Goal: Task Accomplishment & Management: Manage account settings

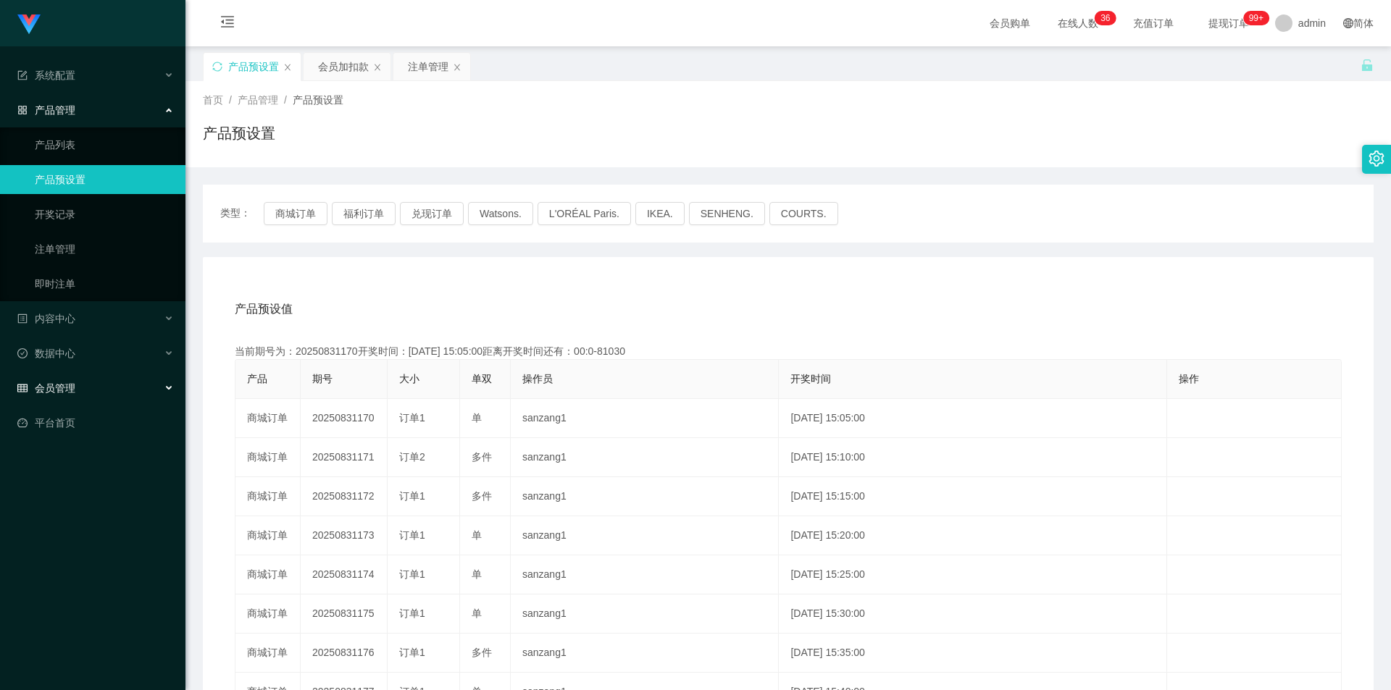
click at [65, 388] on span "会员管理" at bounding box center [46, 389] width 58 height 12
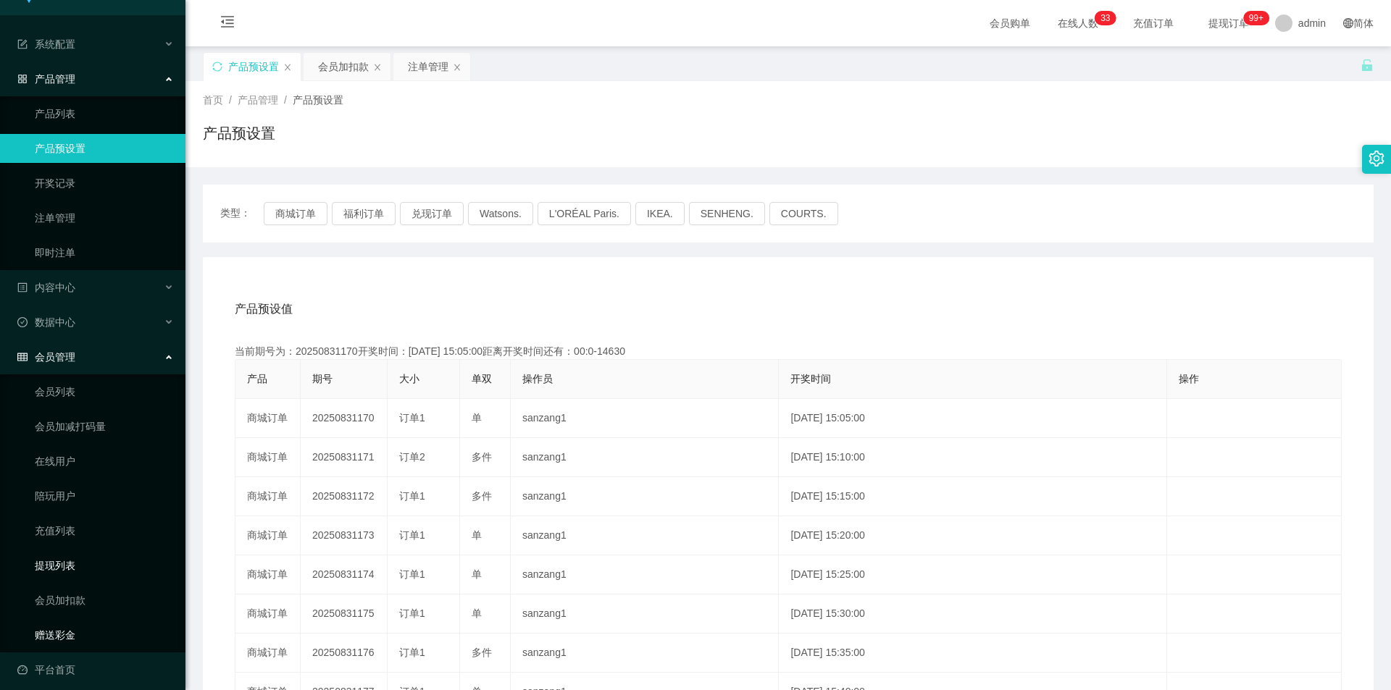
scroll to position [40, 0]
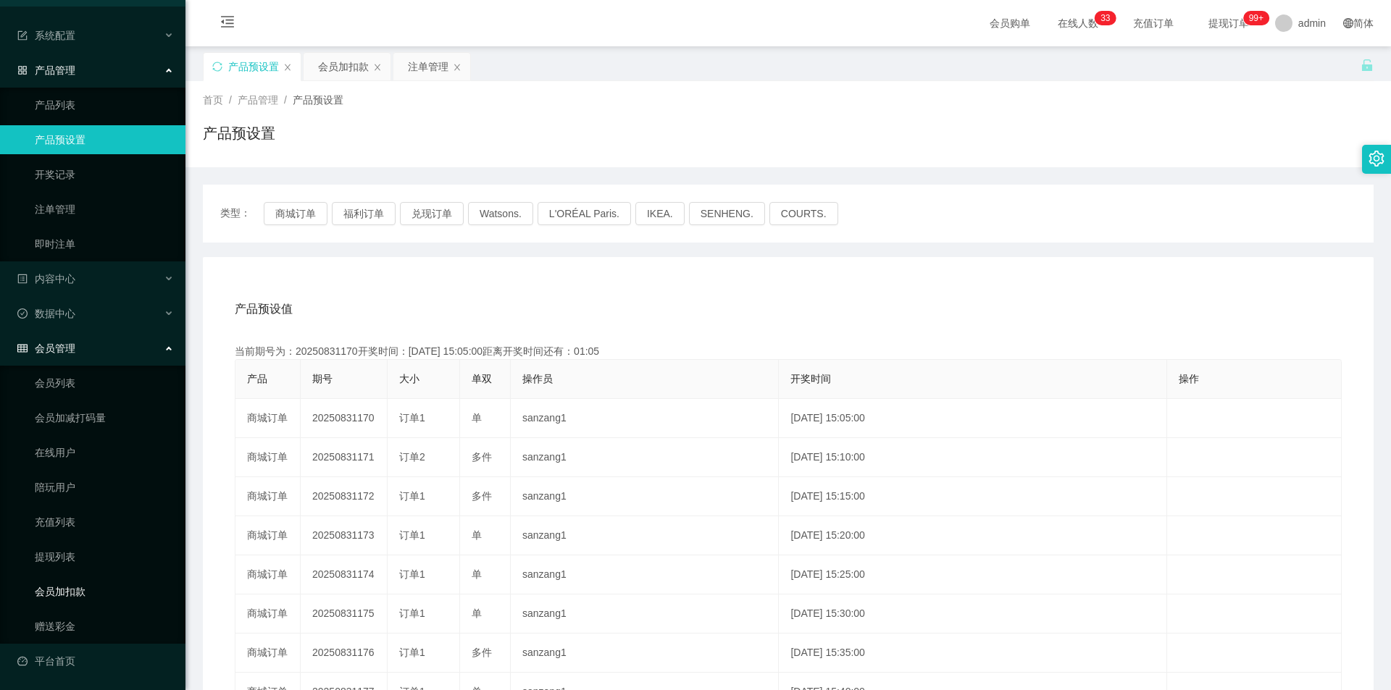
drag, startPoint x: 74, startPoint y: 592, endPoint x: 139, endPoint y: 555, distance: 74.9
click at [74, 591] on link "会员加扣款" at bounding box center [104, 591] width 139 height 29
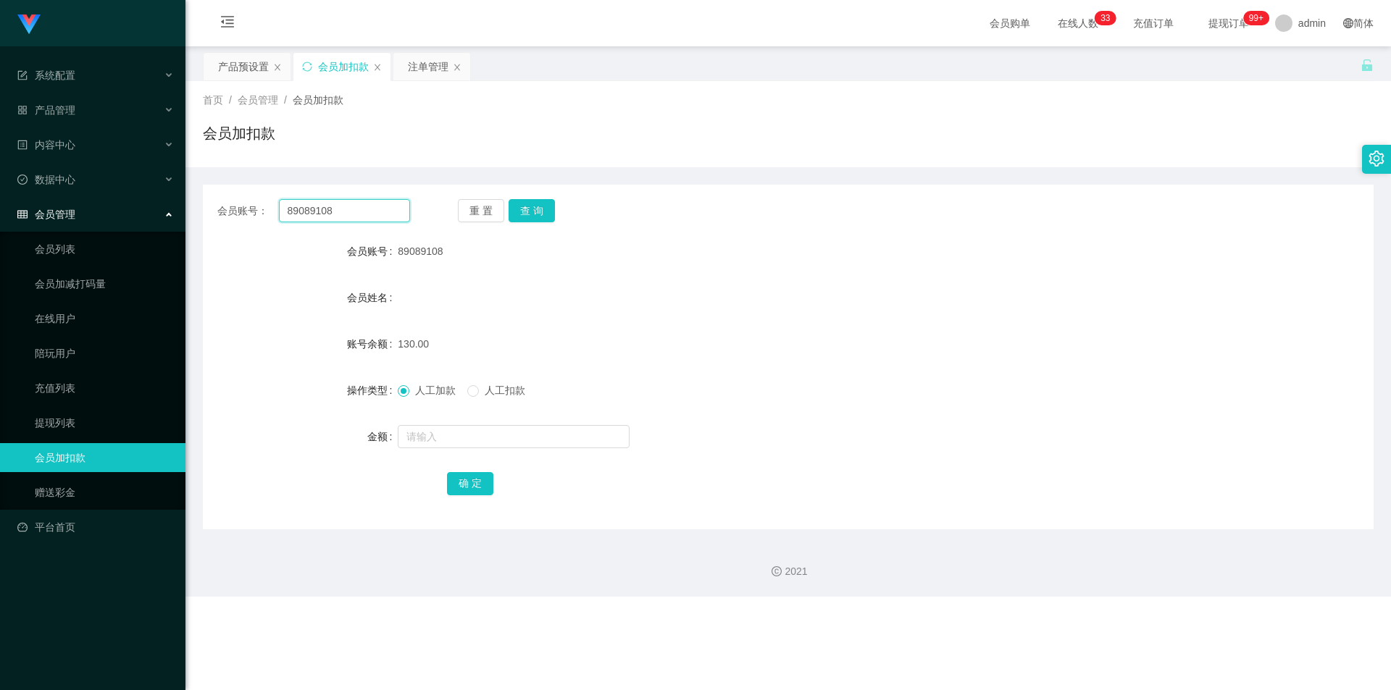
click at [337, 212] on input "89089108" at bounding box center [344, 210] width 131 height 23
click at [337, 209] on input "89089108" at bounding box center [344, 210] width 131 height 23
paste input "Benedictleejunli"
click at [374, 207] on input "89089108Benedictleejunli" at bounding box center [344, 210] width 131 height 23
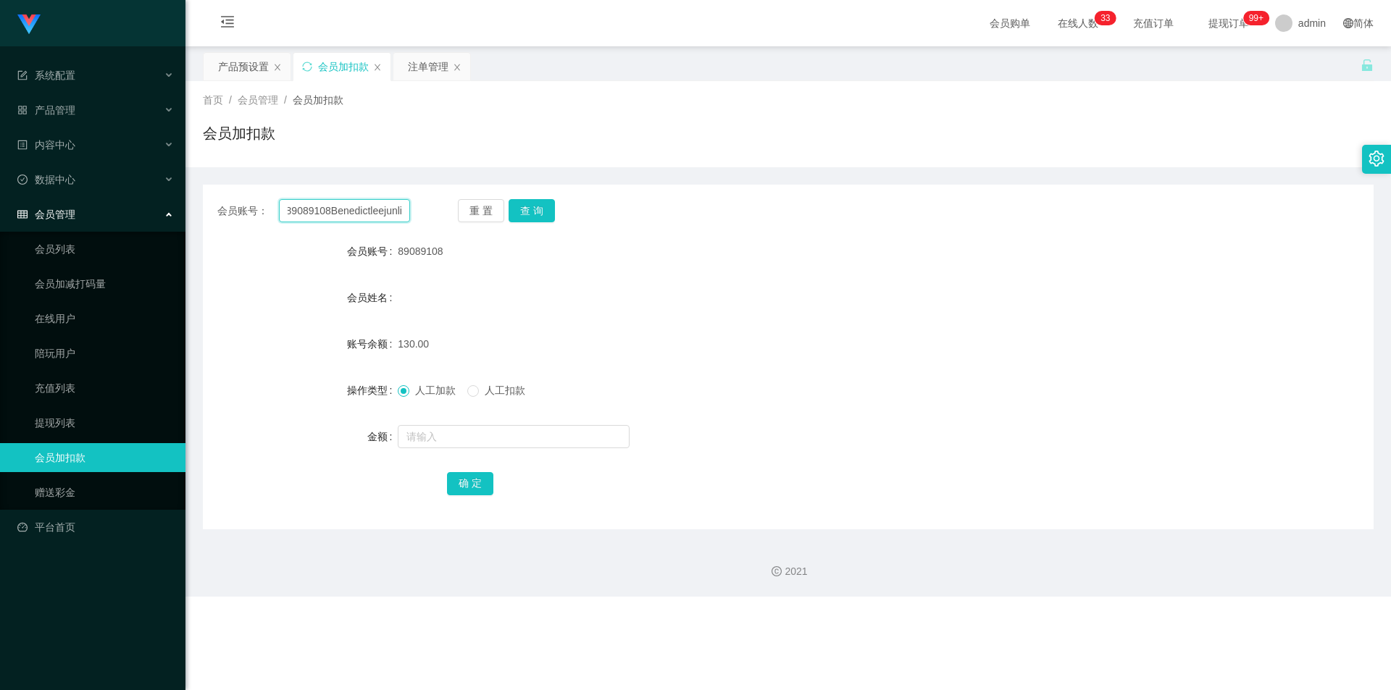
click at [374, 207] on input "89089108Benedictleejunli" at bounding box center [344, 210] width 131 height 23
paste input "text"
type input "Benedictleejunli"
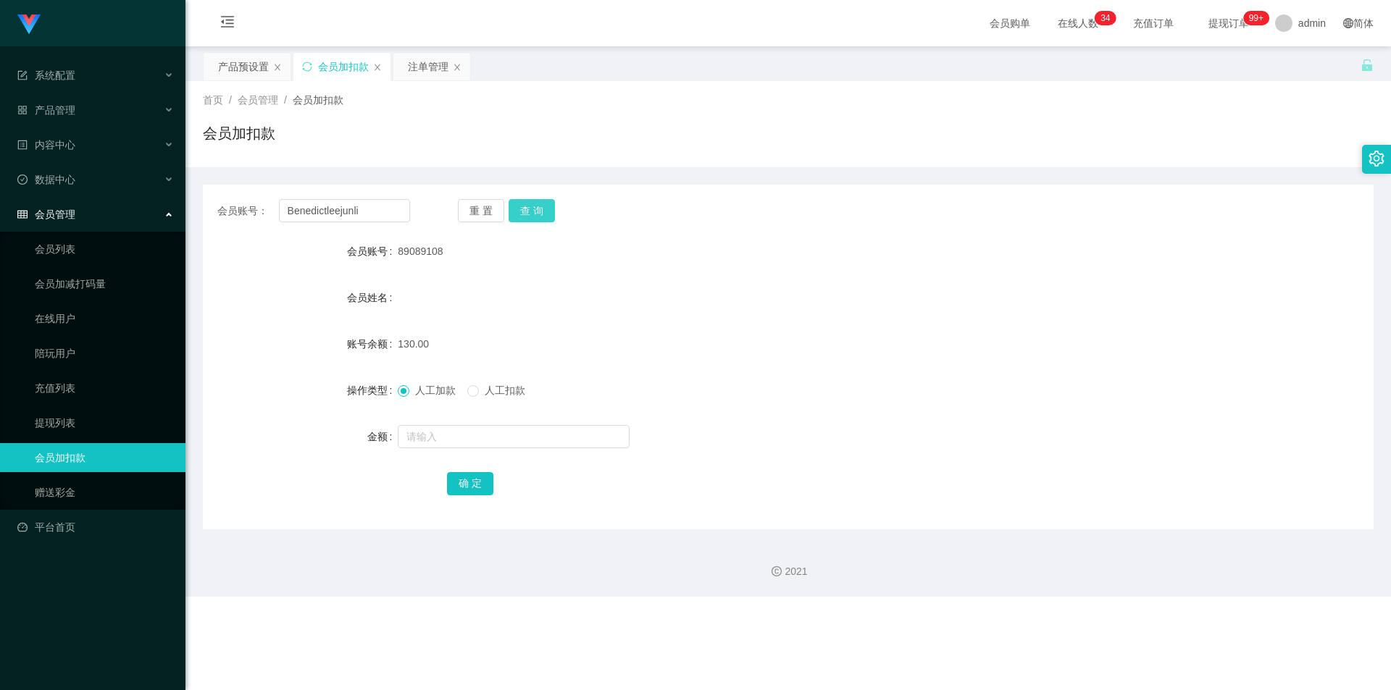
click at [532, 216] on button "查 询" at bounding box center [532, 210] width 46 height 23
click at [493, 442] on input "text" at bounding box center [514, 436] width 232 height 23
type input "500"
click at [475, 475] on button "确 定" at bounding box center [470, 483] width 46 height 23
click at [72, 111] on span "产品管理" at bounding box center [46, 110] width 58 height 12
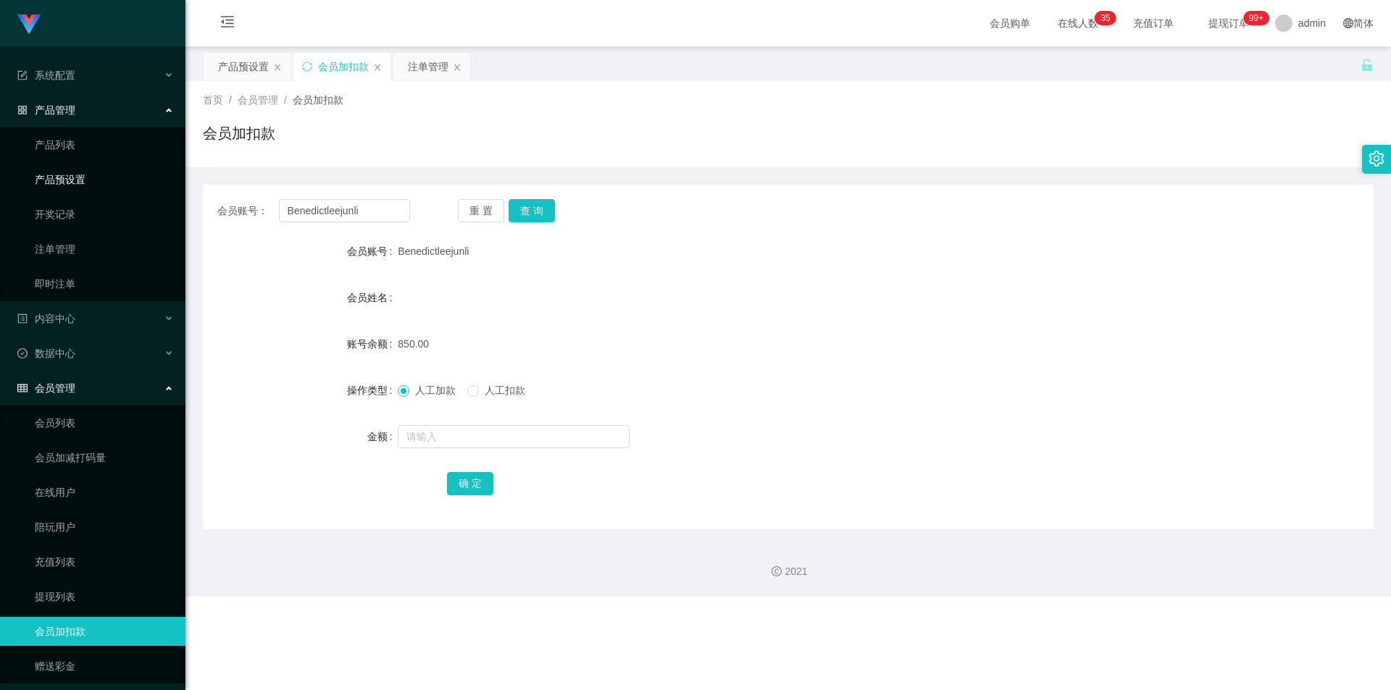
click at [72, 172] on link "产品预设置" at bounding box center [104, 179] width 139 height 29
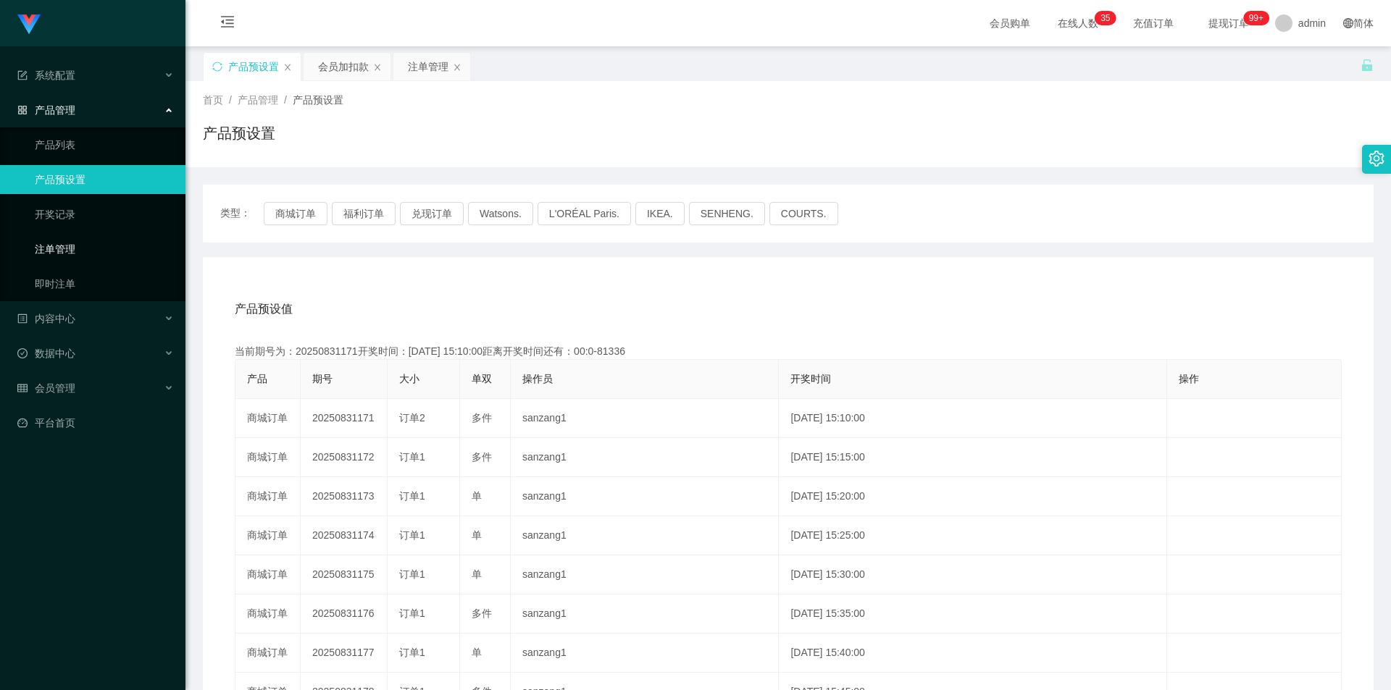
click at [78, 245] on link "注单管理" at bounding box center [104, 249] width 139 height 29
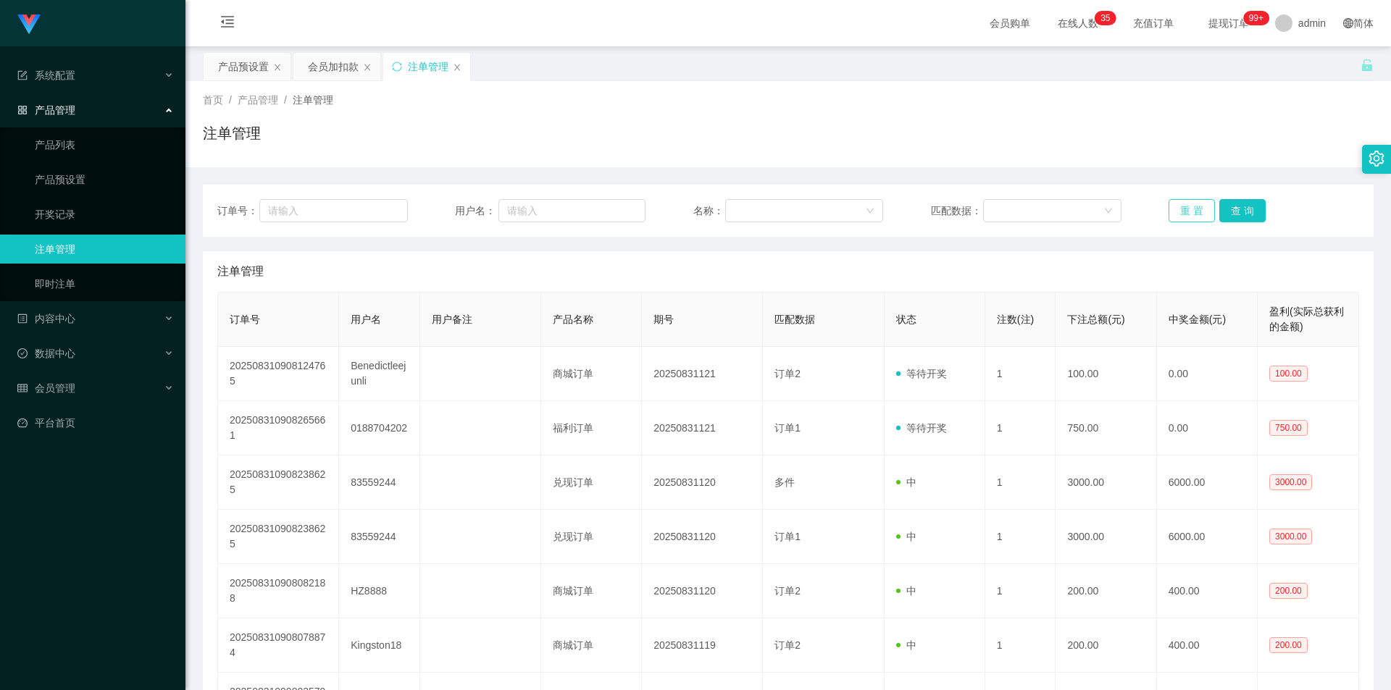
click at [1176, 204] on button "重 置" at bounding box center [1192, 210] width 46 height 23
click at [1177, 204] on button "重 置" at bounding box center [1192, 210] width 46 height 23
click at [40, 387] on span "会员管理" at bounding box center [46, 389] width 58 height 12
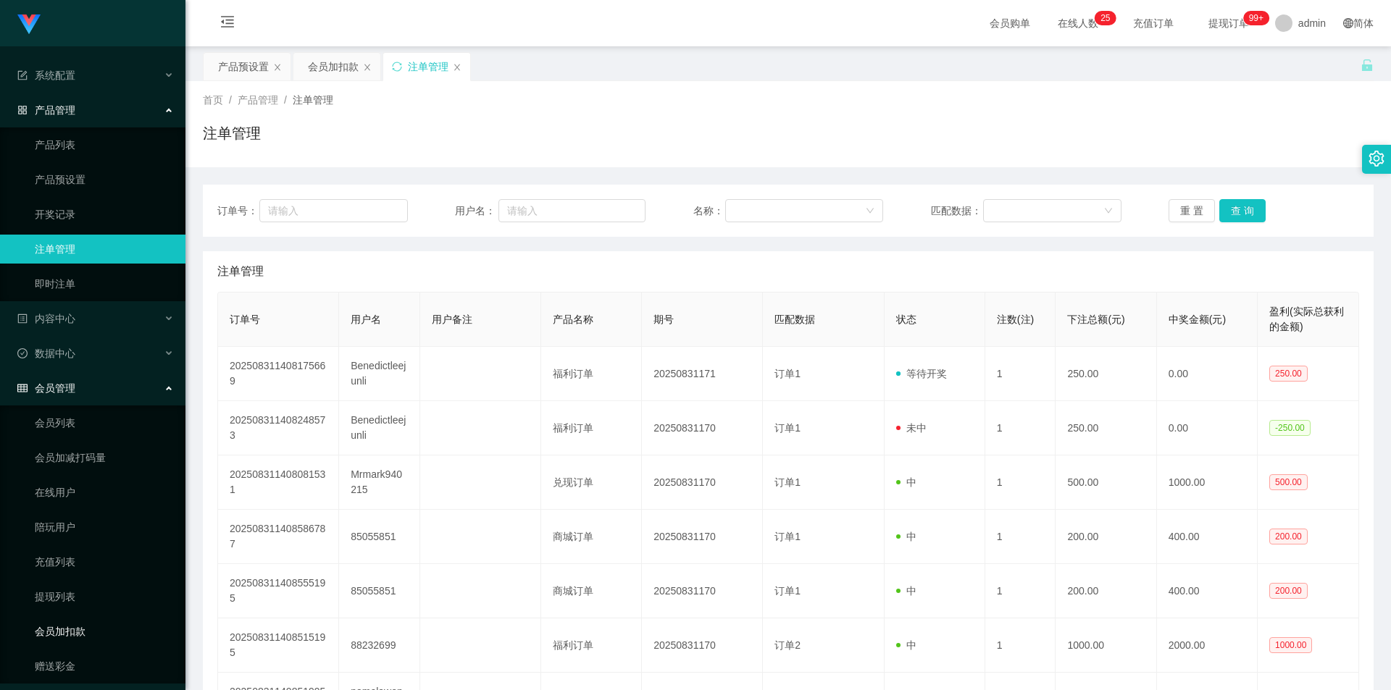
click at [69, 635] on link "会员加扣款" at bounding box center [104, 631] width 139 height 29
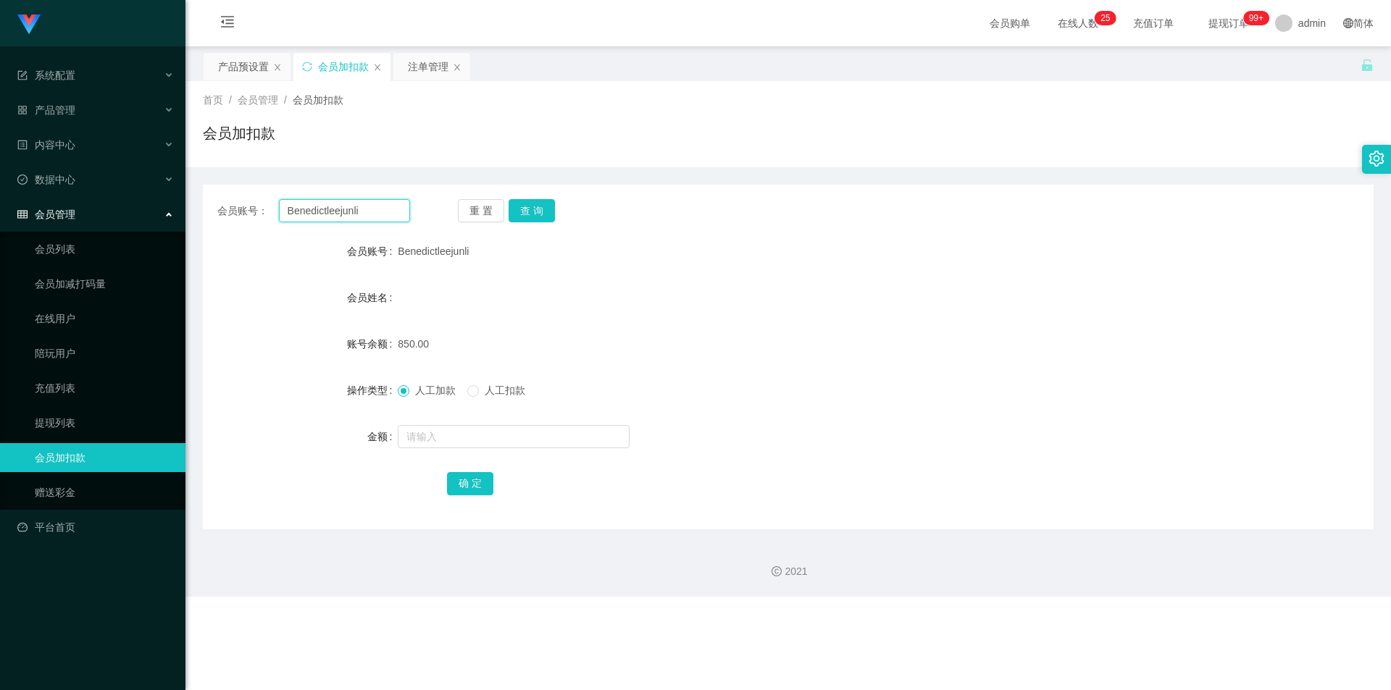
click at [355, 214] on input "Benedictleejunli" at bounding box center [344, 210] width 131 height 23
click at [337, 202] on input "Benedictleejunli" at bounding box center [344, 210] width 131 height 23
click at [341, 207] on input "Benedictleejunli" at bounding box center [344, 210] width 131 height 23
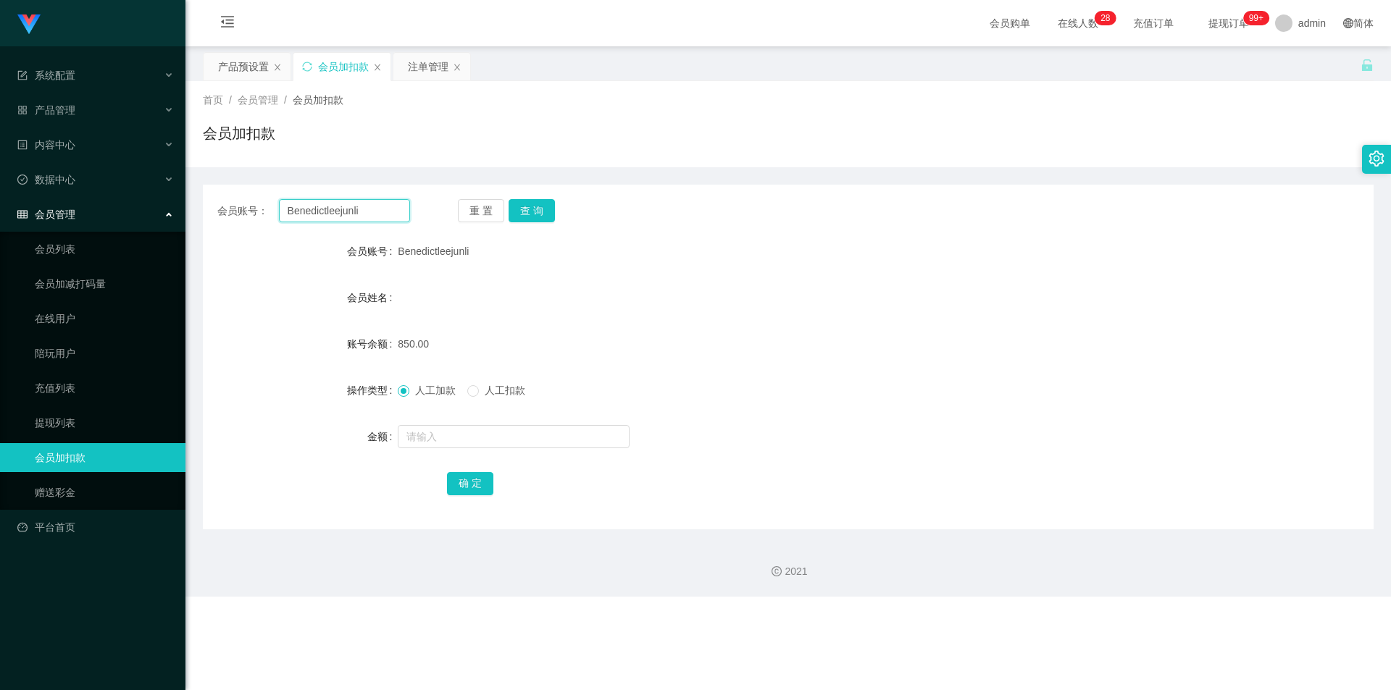
click at [346, 216] on input "Benedictleejunli" at bounding box center [344, 210] width 131 height 23
click at [346, 215] on input "Benedictleejunli" at bounding box center [344, 210] width 131 height 23
click at [321, 212] on input "Benedictleejunli" at bounding box center [344, 210] width 131 height 23
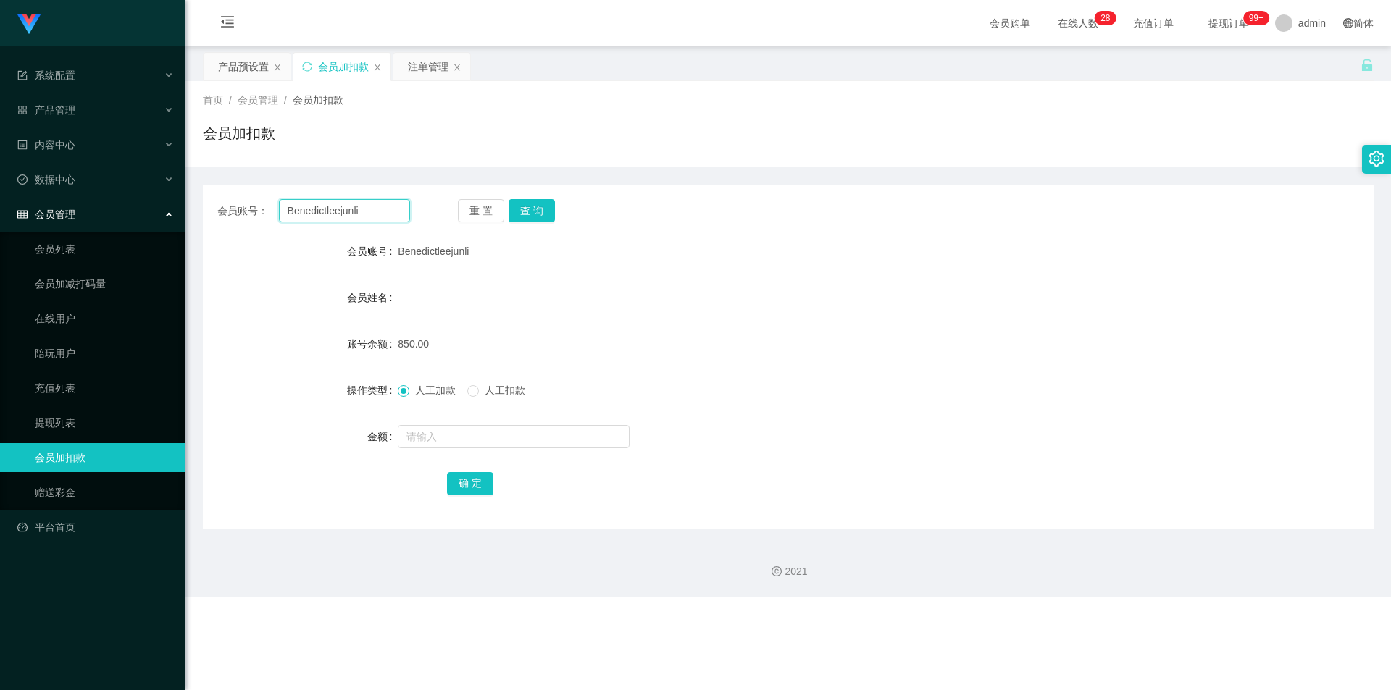
click at [320, 214] on input "Benedictleejunli" at bounding box center [344, 210] width 131 height 23
click at [340, 211] on input "Benedictleejunli" at bounding box center [344, 210] width 131 height 23
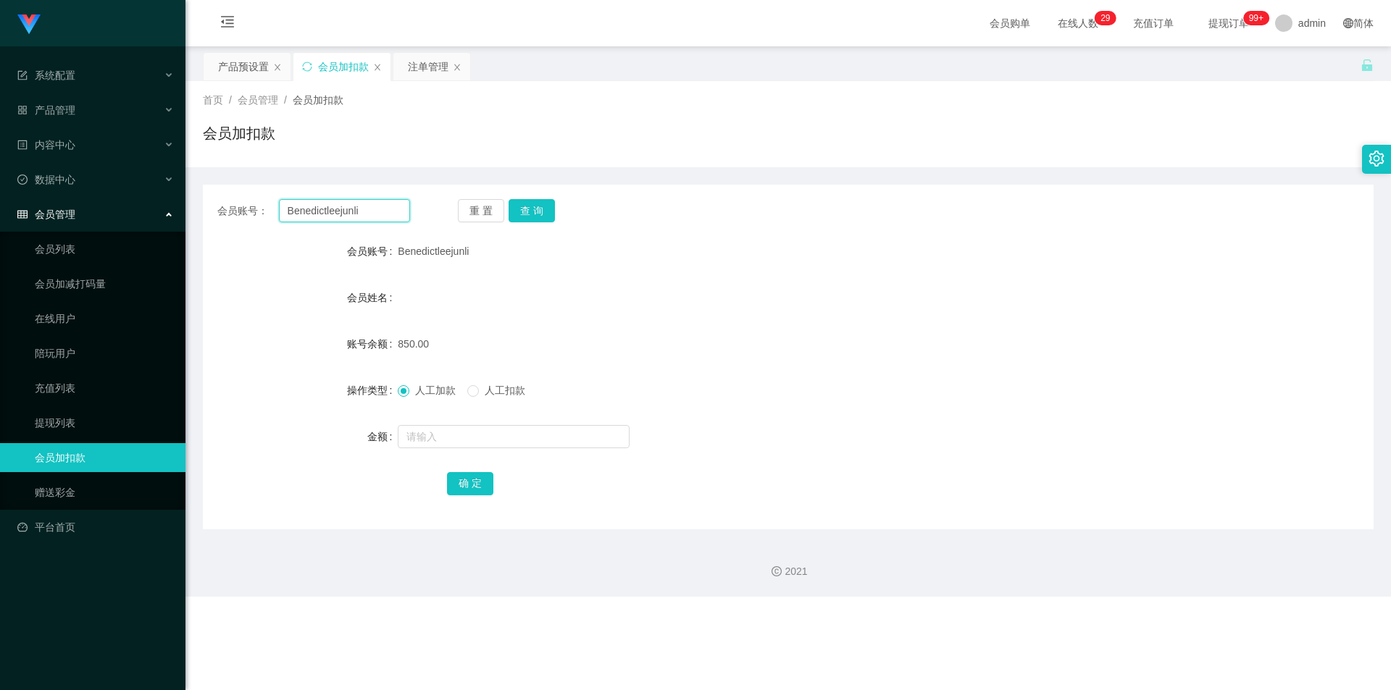
click at [315, 222] on input "Benedictleejunli" at bounding box center [344, 210] width 131 height 23
click at [315, 219] on input "Benedictleejunli" at bounding box center [344, 210] width 131 height 23
paste input "Rebisreb"
type input "Rebisreb"
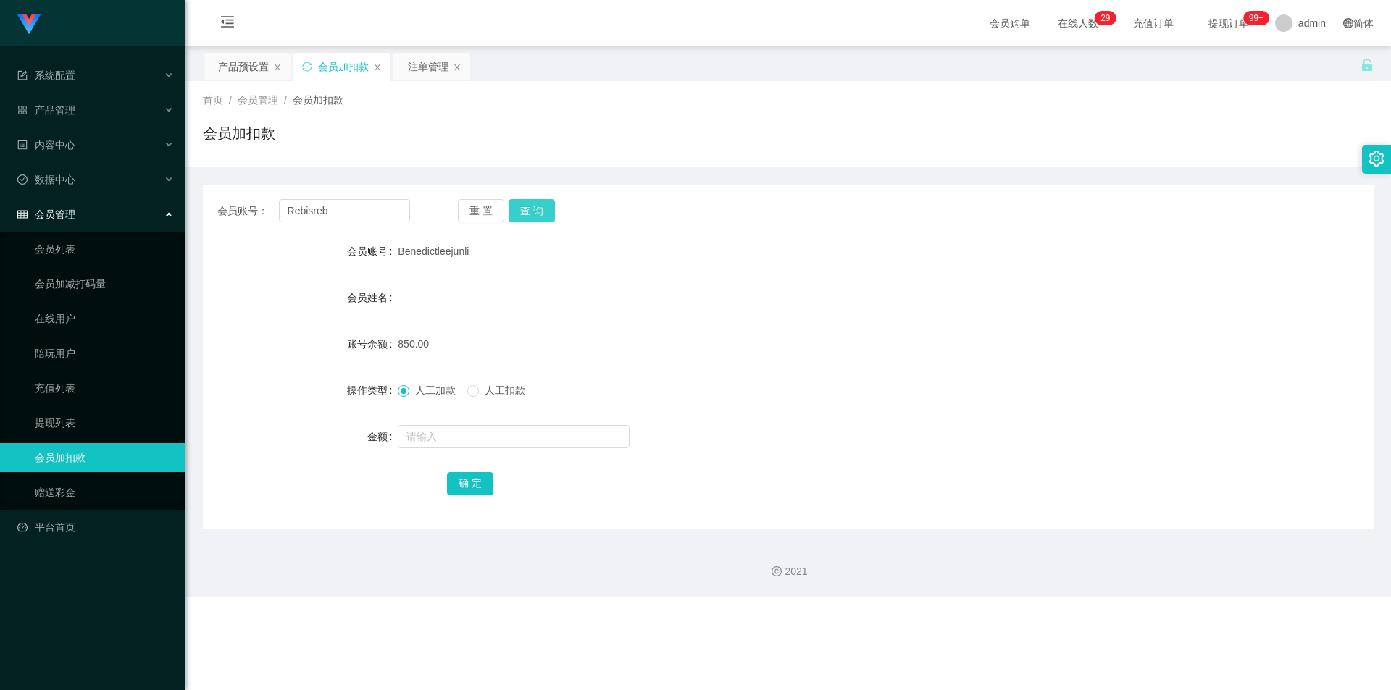
click at [532, 208] on button "查 询" at bounding box center [532, 210] width 46 height 23
click at [479, 389] on span at bounding box center [473, 391] width 12 height 12
click at [446, 441] on input "text" at bounding box center [514, 436] width 232 height 23
type input "100"
click at [469, 490] on button "确 定" at bounding box center [470, 483] width 46 height 23
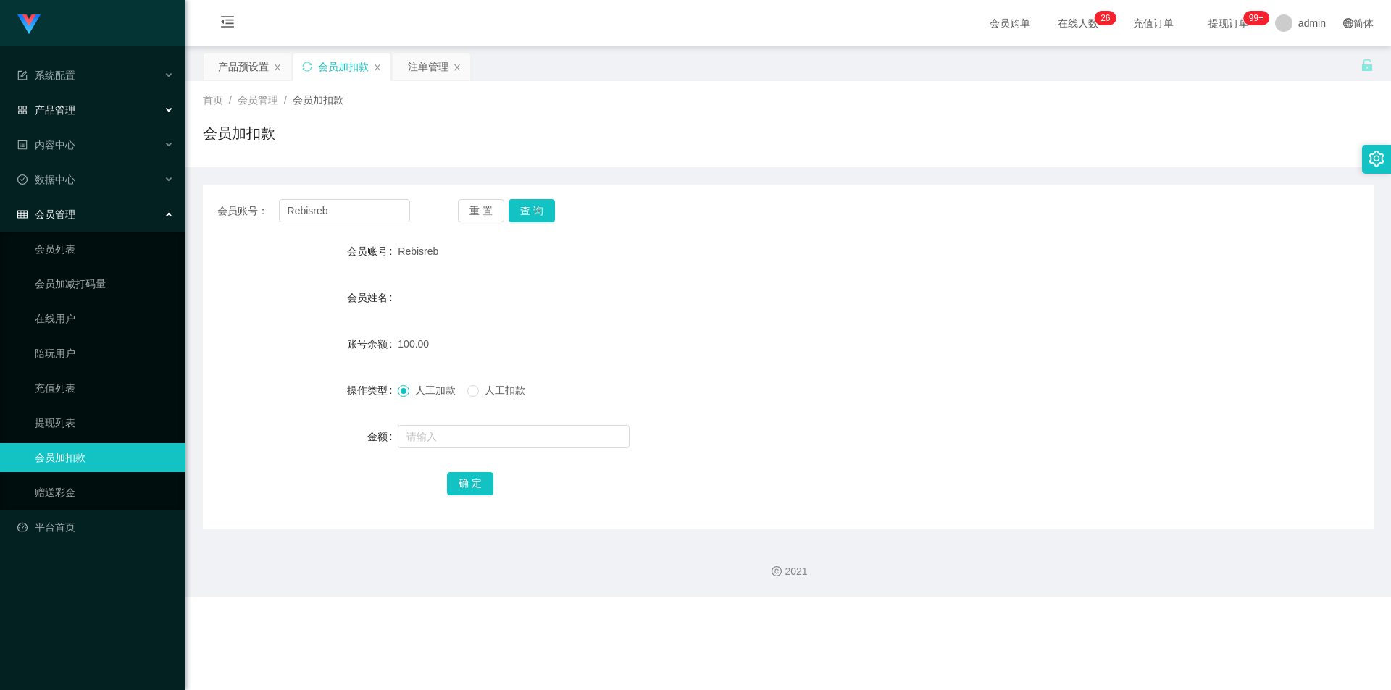
click at [102, 114] on div "产品管理" at bounding box center [92, 110] width 185 height 29
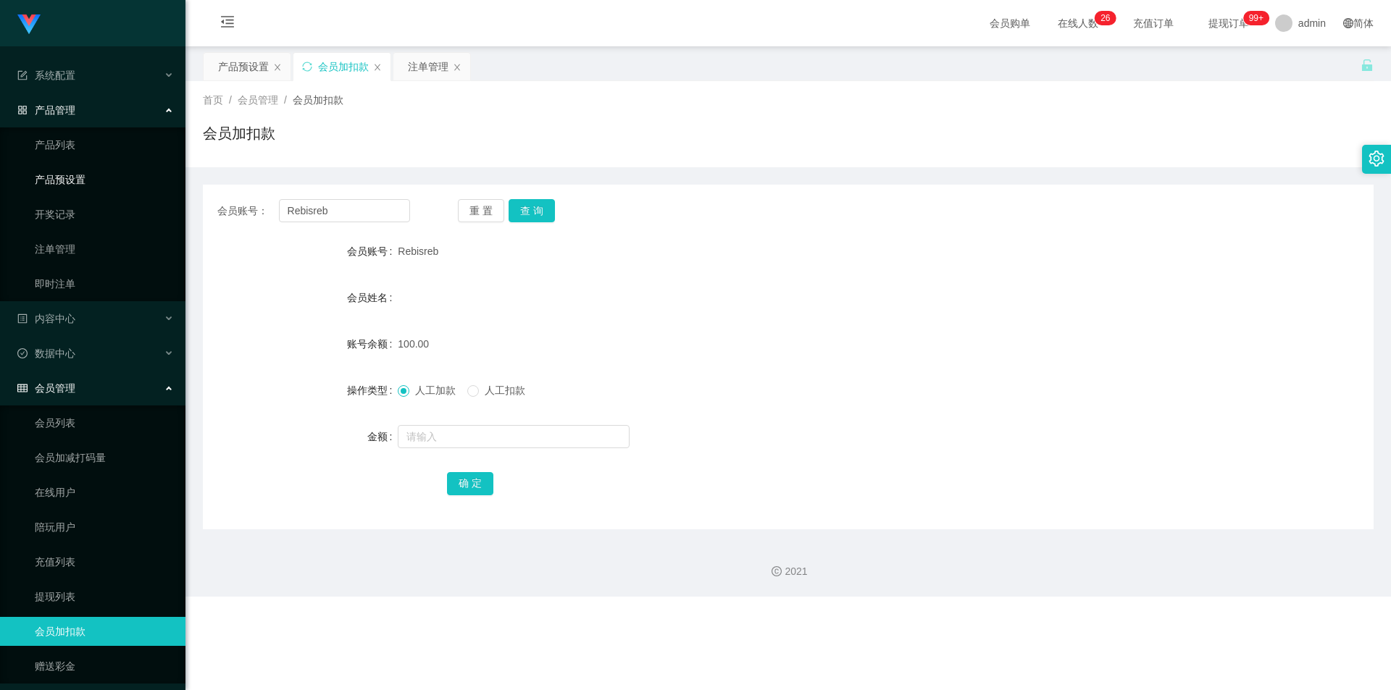
click at [77, 176] on link "产品预设置" at bounding box center [104, 179] width 139 height 29
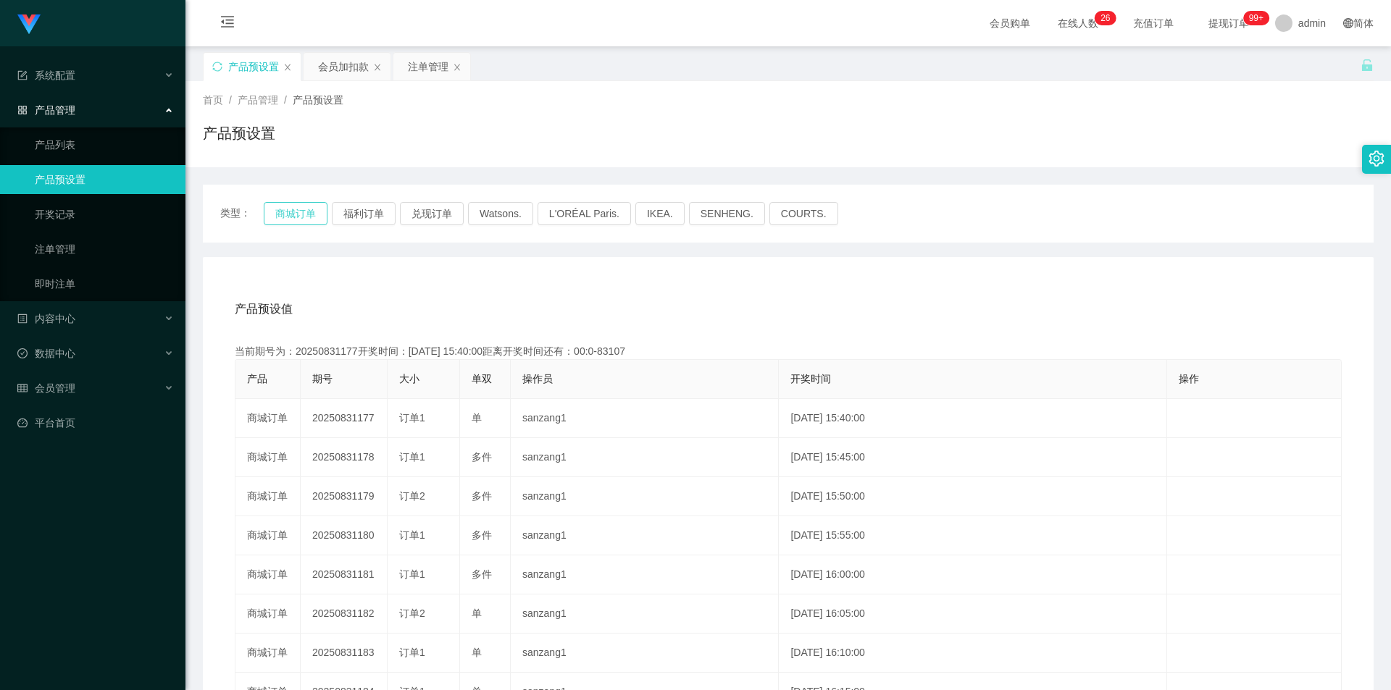
click at [308, 212] on button "商城订单" at bounding box center [296, 213] width 64 height 23
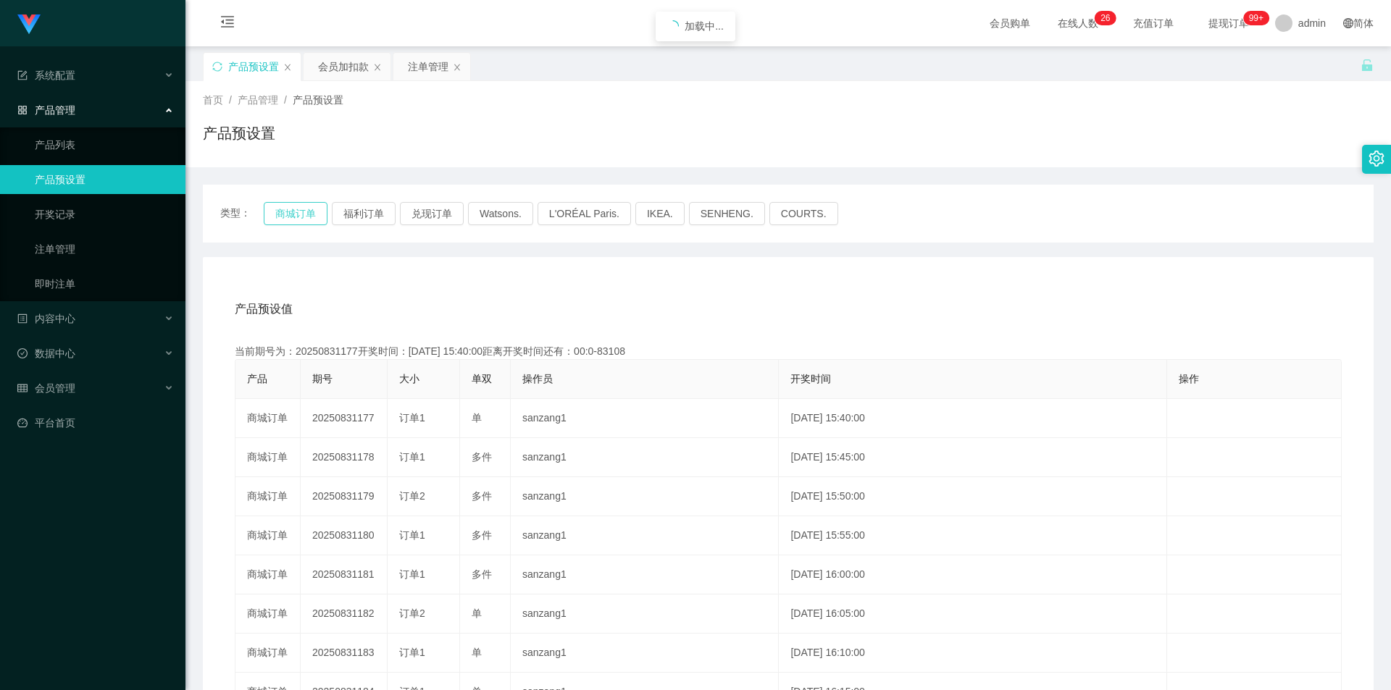
click at [308, 212] on button "商城订单" at bounding box center [296, 213] width 64 height 23
click at [77, 245] on link "注单管理" at bounding box center [104, 249] width 139 height 29
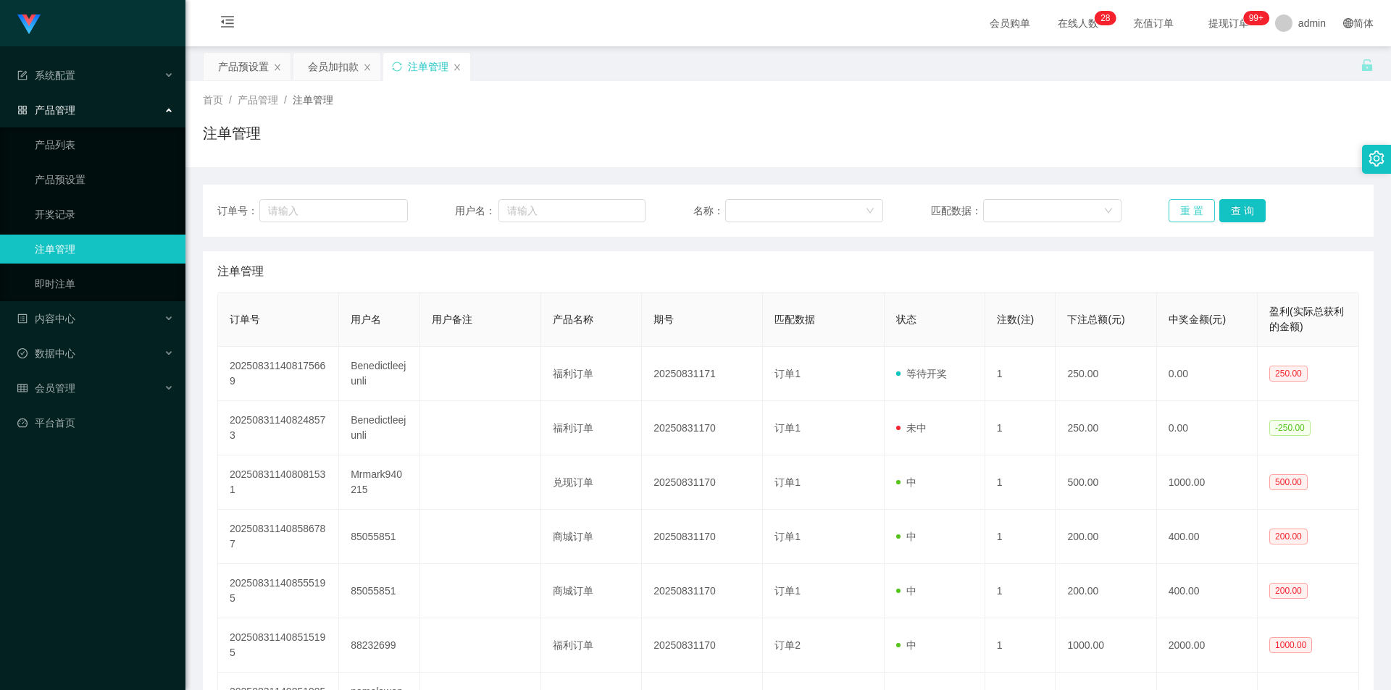
click at [1183, 216] on button "重 置" at bounding box center [1192, 210] width 46 height 23
